Goal: Task Accomplishment & Management: Manage account settings

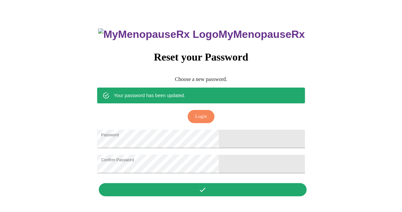
click at [196, 196] on div "MyMenopauseRx Reset your Password Choose a new password. Your password has been…" at bounding box center [200, 109] width 220 height 182
click at [199, 113] on span "Login" at bounding box center [201, 117] width 12 height 8
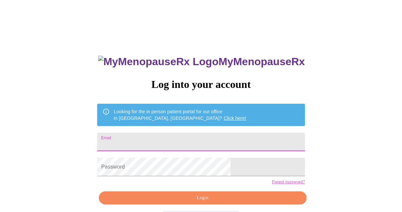
click at [245, 135] on input "Email" at bounding box center [200, 142] width 207 height 18
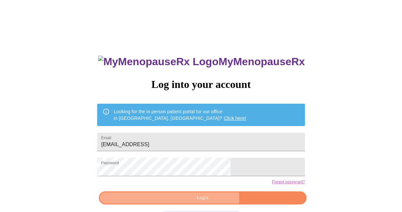
click at [206, 203] on span "Login" at bounding box center [202, 198] width 192 height 8
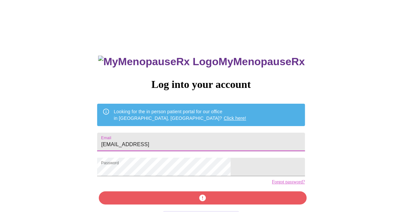
click at [192, 144] on input "[EMAIL_ADDRESS]" at bounding box center [200, 142] width 207 height 18
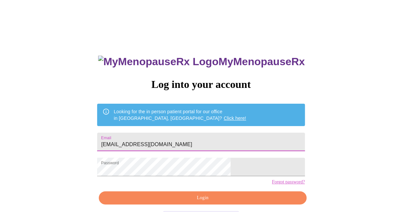
type input "[EMAIL_ADDRESS][DOMAIN_NAME]"
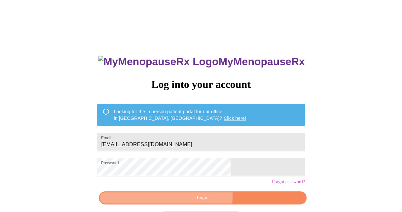
click at [196, 203] on span "Login" at bounding box center [202, 198] width 192 height 8
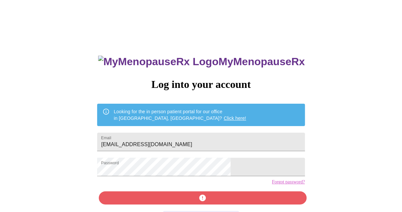
click at [191, 208] on div "MyMenopauseRx Log into your account Looking for the in person patient portal fo…" at bounding box center [200, 151] width 220 height 212
click at [397, 154] on div "MyMenopauseRx Log into your account Looking for the in person patient portal fo…" at bounding box center [201, 130] width 396 height 255
drag, startPoint x: 374, startPoint y: 166, endPoint x: 399, endPoint y: 159, distance: 25.3
click at [383, 163] on div "MyMenopauseRx Log into your account Looking for the in person patient portal fo…" at bounding box center [201, 130] width 396 height 255
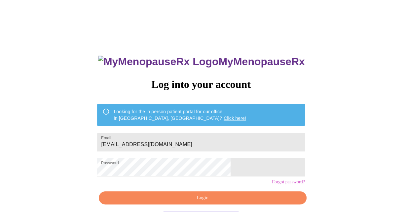
scroll to position [26, 0]
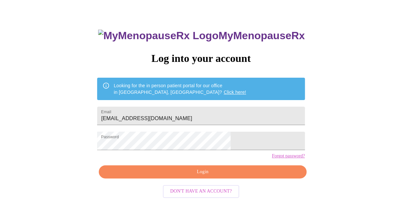
click at [196, 177] on span "Login" at bounding box center [202, 172] width 192 height 8
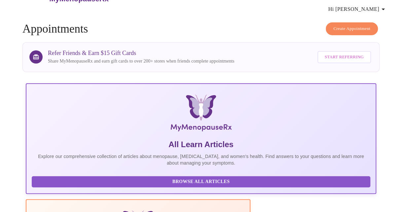
scroll to position [26, 0]
